Goal: Share content

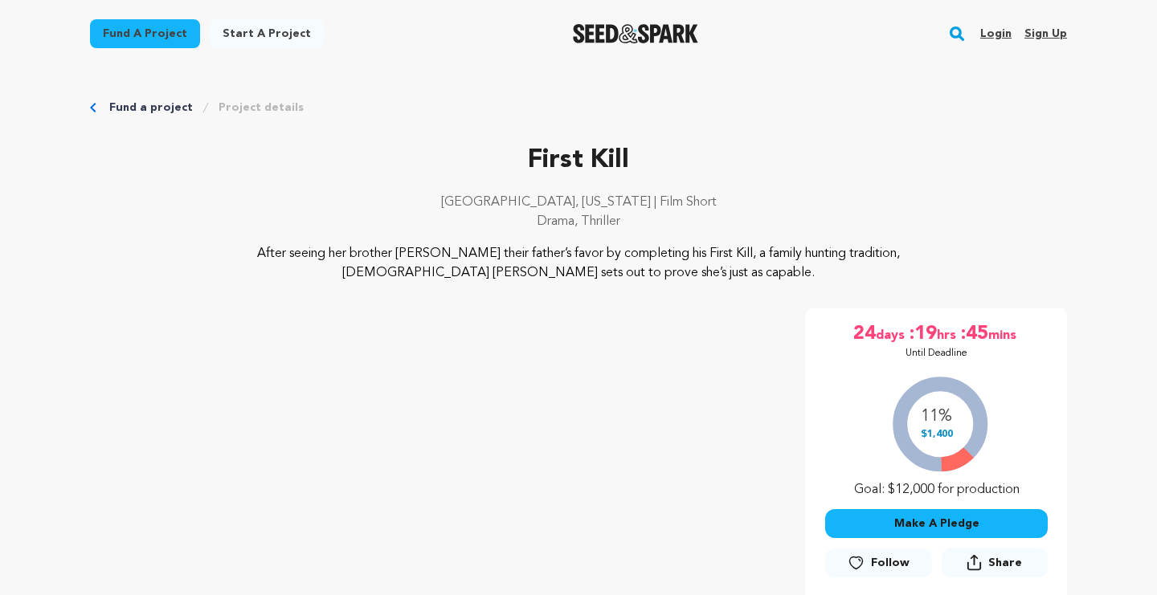
scroll to position [202, 0]
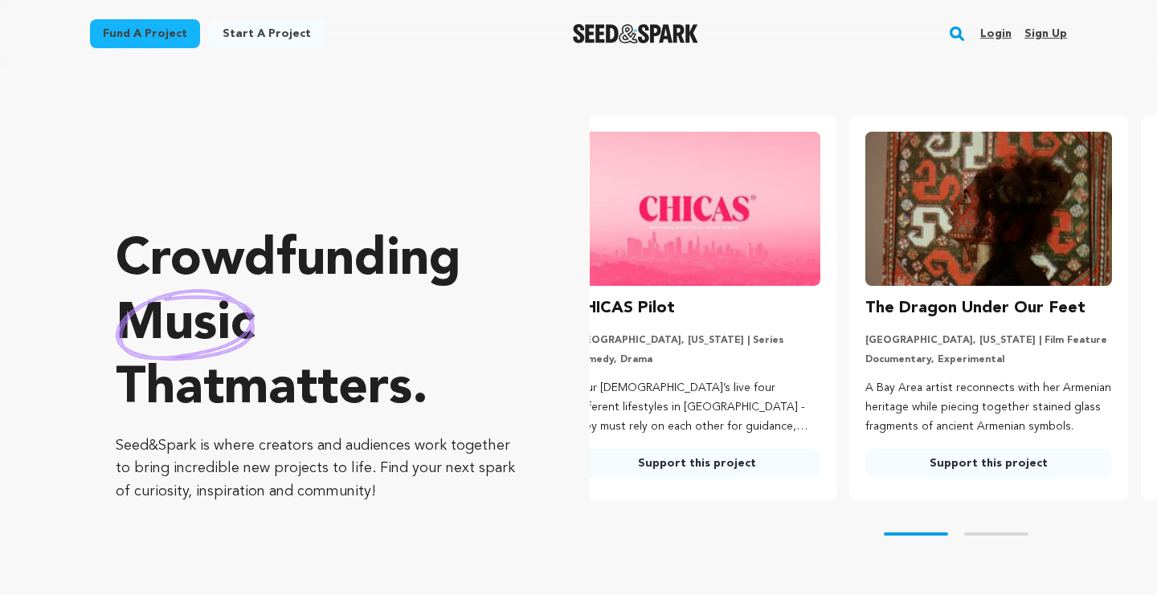
scroll to position [0, 14]
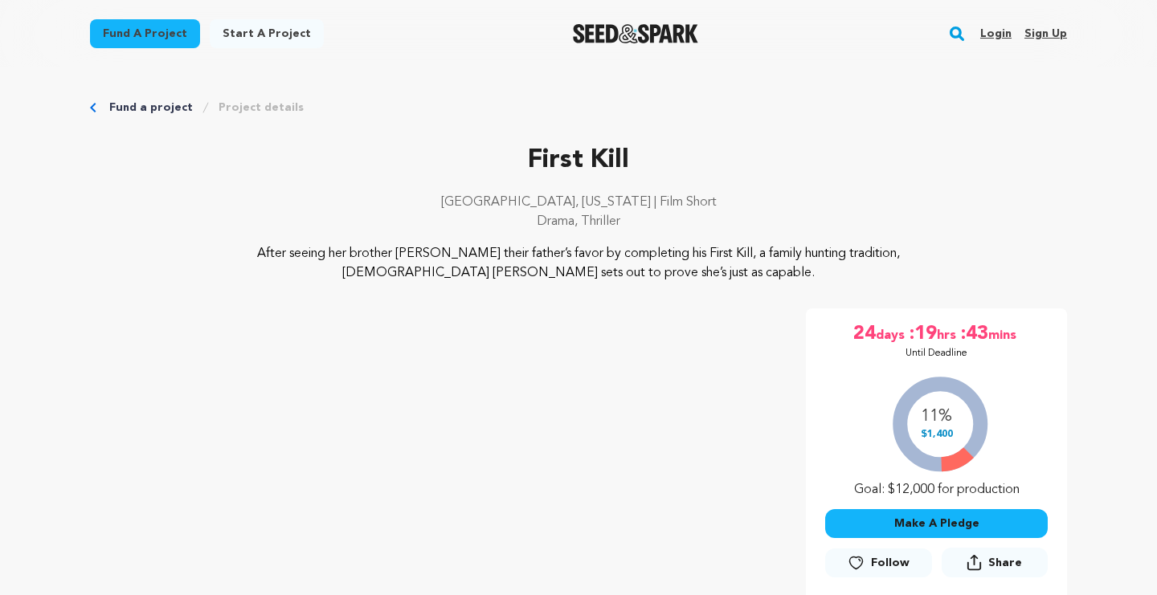
scroll to position [284, 0]
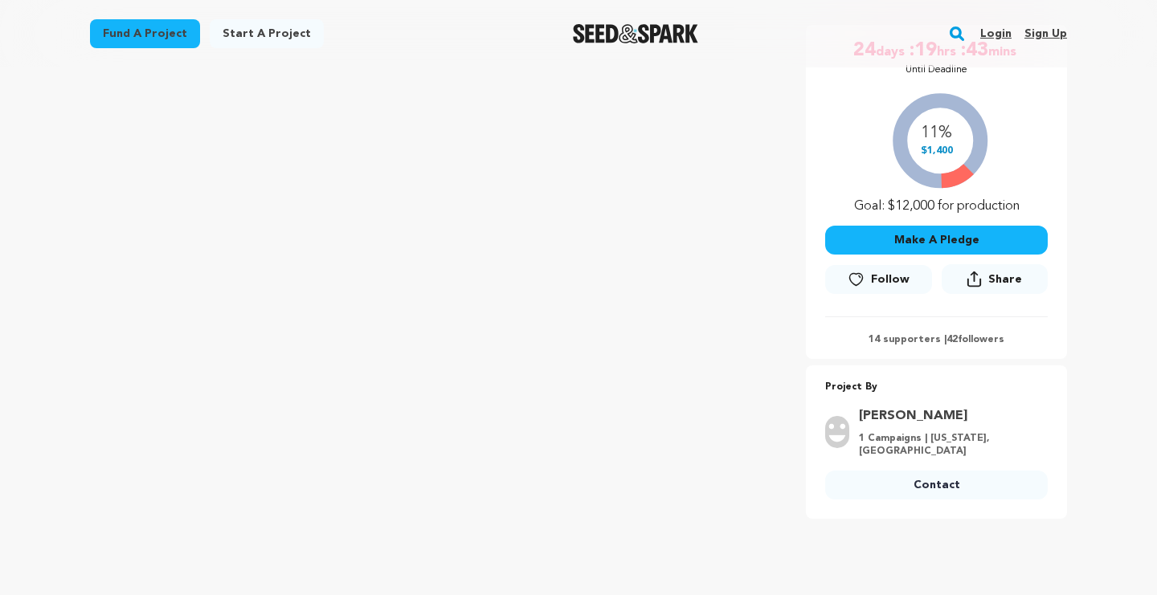
click at [1000, 287] on span "Share" at bounding box center [1005, 280] width 34 height 16
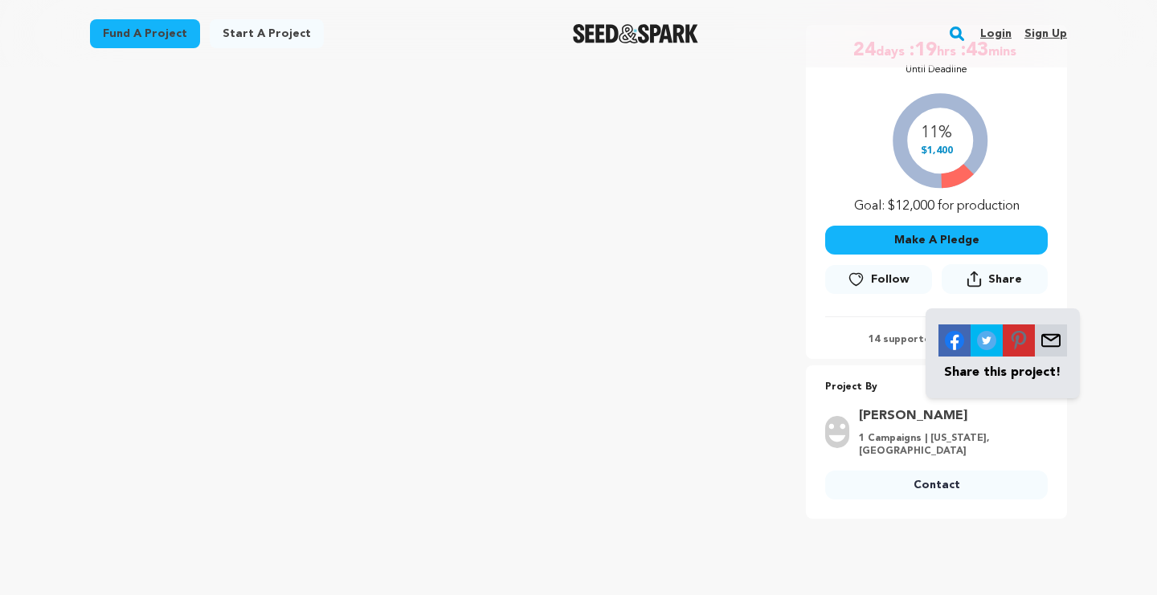
click at [1053, 341] on img at bounding box center [1051, 341] width 32 height 32
